Goal: Find specific page/section: Find specific page/section

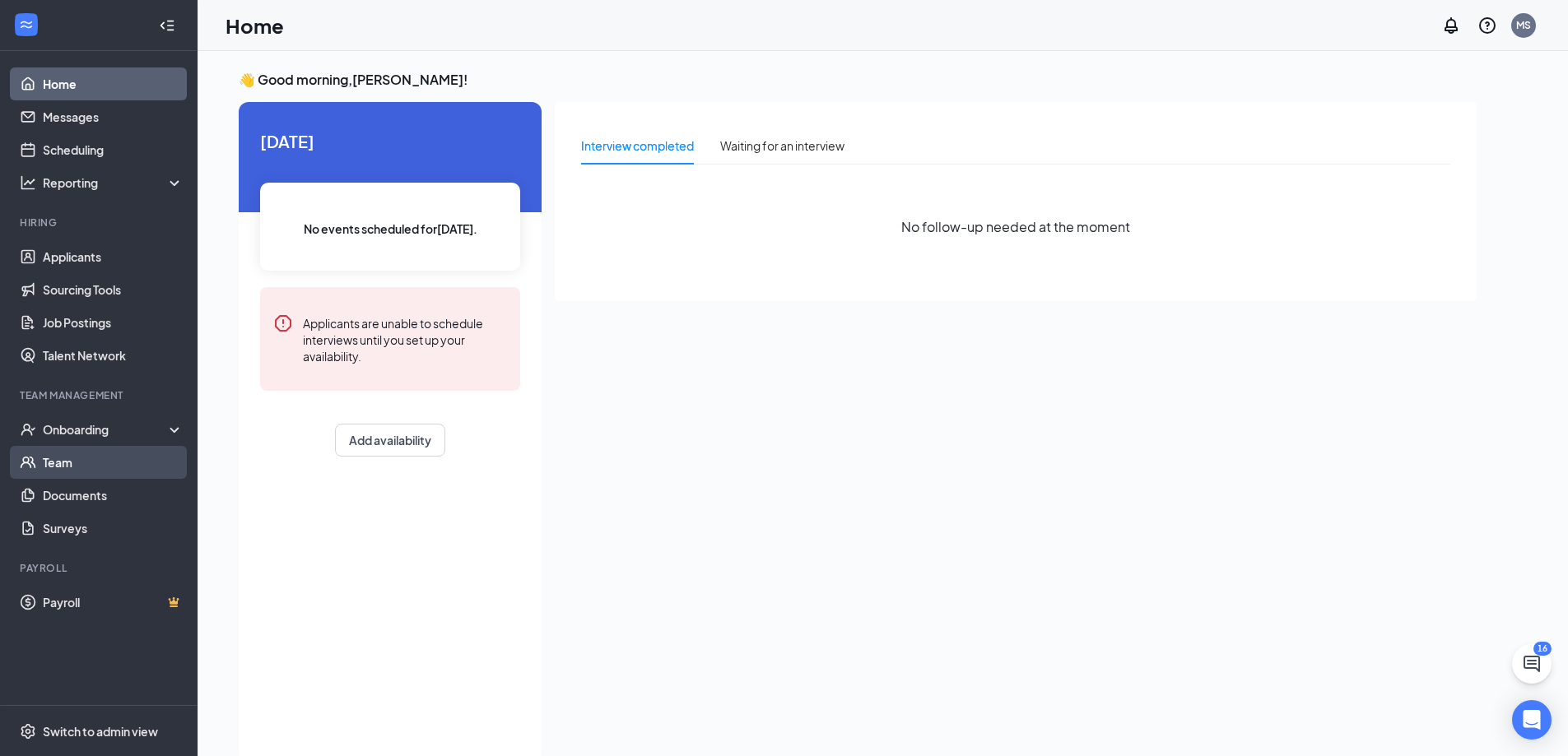
click at [46, 462] on link "Team" at bounding box center [113, 462] width 141 height 33
click at [51, 468] on link "Team" at bounding box center [113, 462] width 141 height 33
